Goal: Contribute content: Contribute content

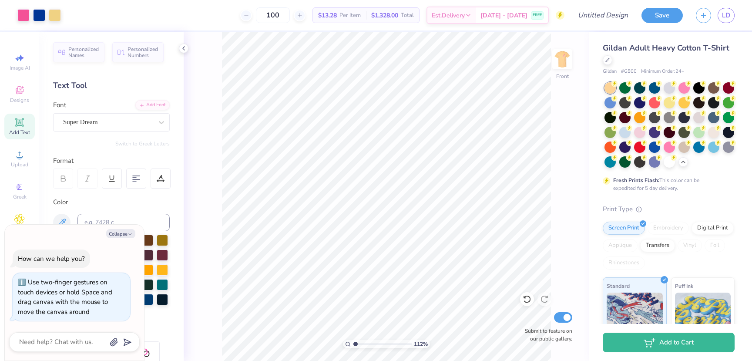
scroll to position [150, 0]
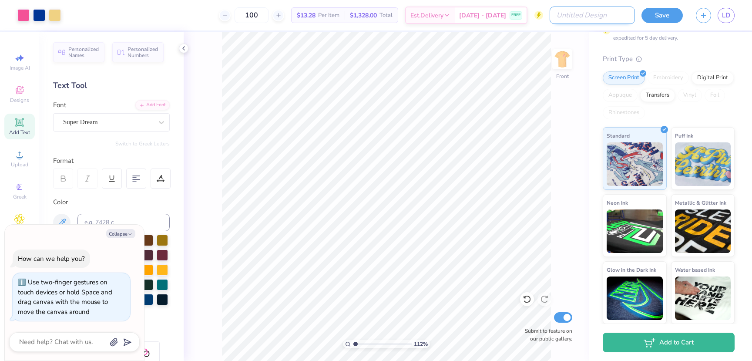
click at [599, 13] on input "Design Title" at bounding box center [592, 15] width 85 height 17
type input "F"
type textarea "x"
type input "Fa"
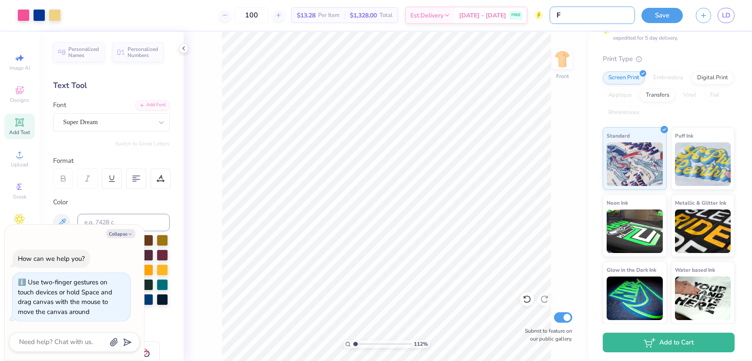
type textarea "x"
type input "Fal"
type textarea "x"
type input "Fall"
type textarea "x"
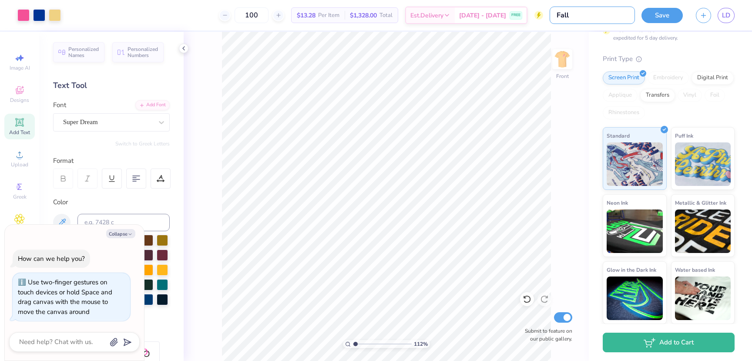
type input "Fall"
type textarea "x"
type input "Fall 2"
type textarea "x"
type input "Fall 20"
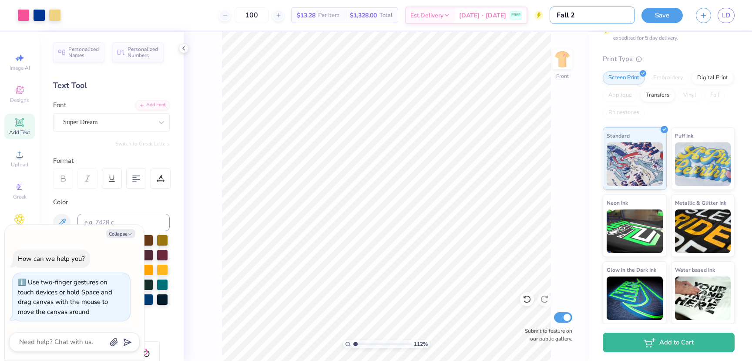
type textarea "x"
type input "Fall 202"
type textarea "x"
type input "Fall 2025"
type textarea "x"
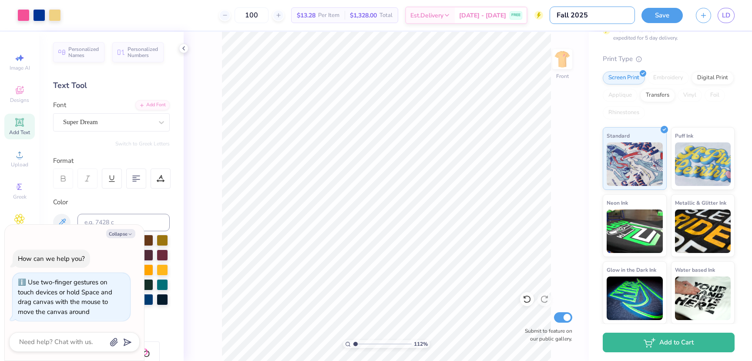
type input "Fall 2025"
type textarea "x"
type input "Fall 2025 R"
type textarea "x"
type input "Fall 2025 Ru"
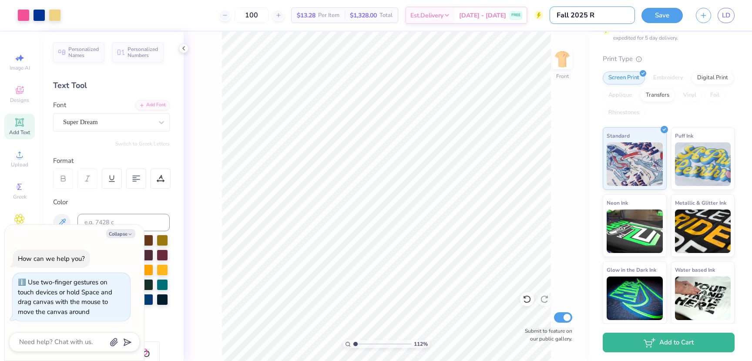
type textarea "x"
type input "Fall 2025 Rus"
type textarea "x"
type input "Fall 2025 Rush"
type textarea "x"
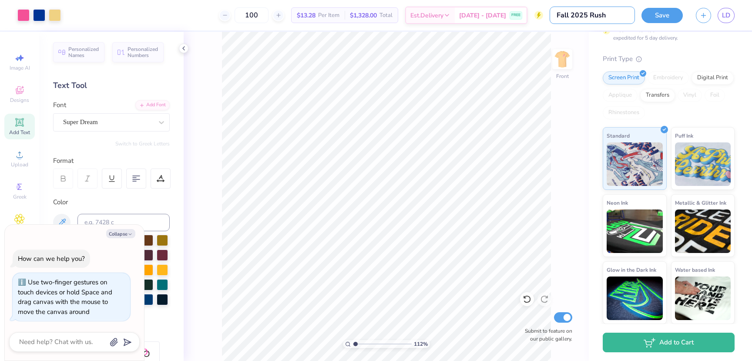
type input "Fall 2025 Rush"
type textarea "x"
type input "Fall 2025 Rush S"
type textarea "x"
type input "Fall 2025 Rush Sh"
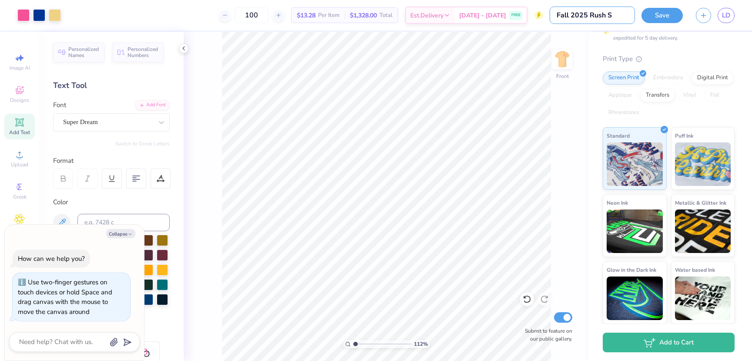
type textarea "x"
type input "Fall 2025 Rush Shi"
type textarea "x"
type input "Fall 2025 Rush Shir"
type textarea "x"
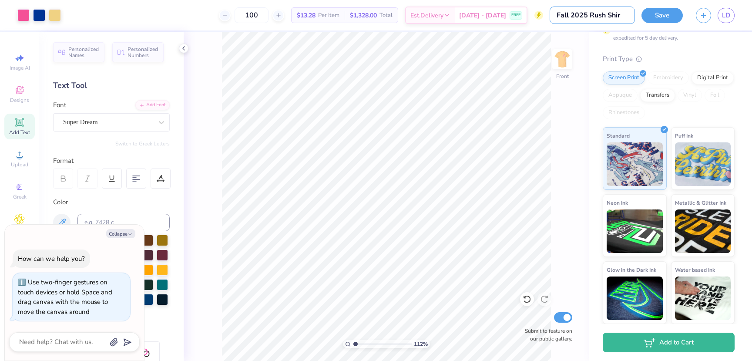
type input "Fall 2025 Rush Shirt"
type textarea "x"
type input "Fall 2025 Rush Shirt!"
type textarea "x"
type input "Fall 2025 Rush Shirt!"
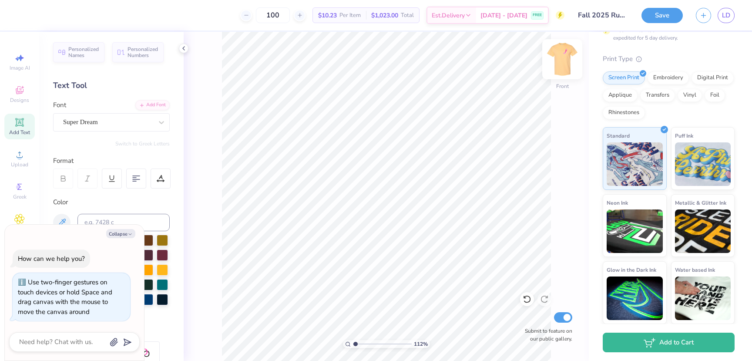
click at [561, 58] on img at bounding box center [562, 59] width 35 height 35
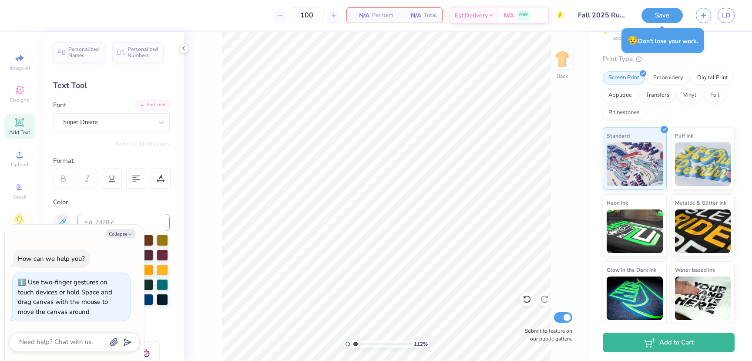
type textarea "x"
